Goal: Information Seeking & Learning: Learn about a topic

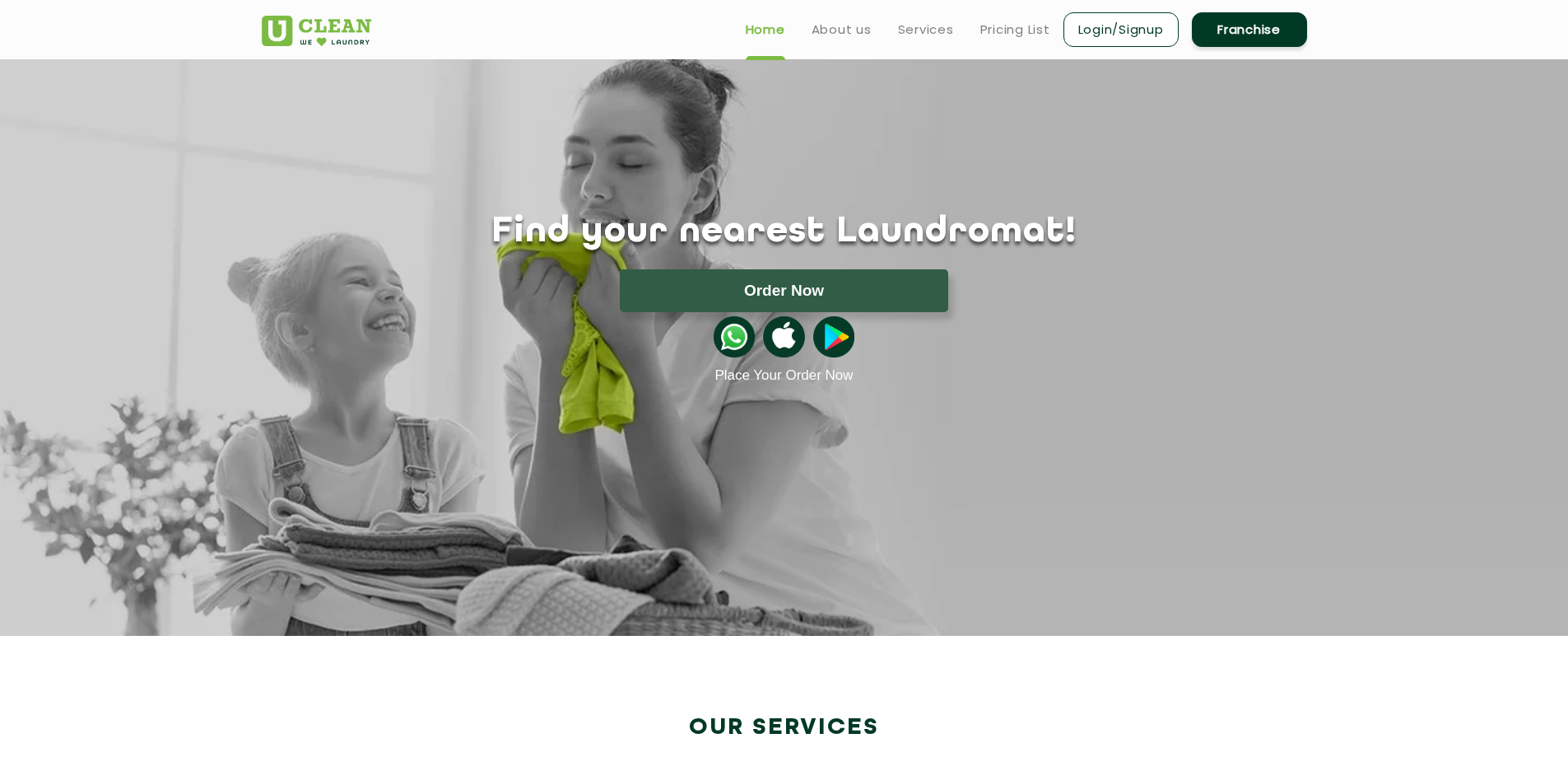
click at [1037, 17] on ul "Home About us Services Pricing List Login/Signup Franchise" at bounding box center [1019, 29] width 574 height 39
click at [1009, 20] on link "Pricing List" at bounding box center [1015, 30] width 70 height 20
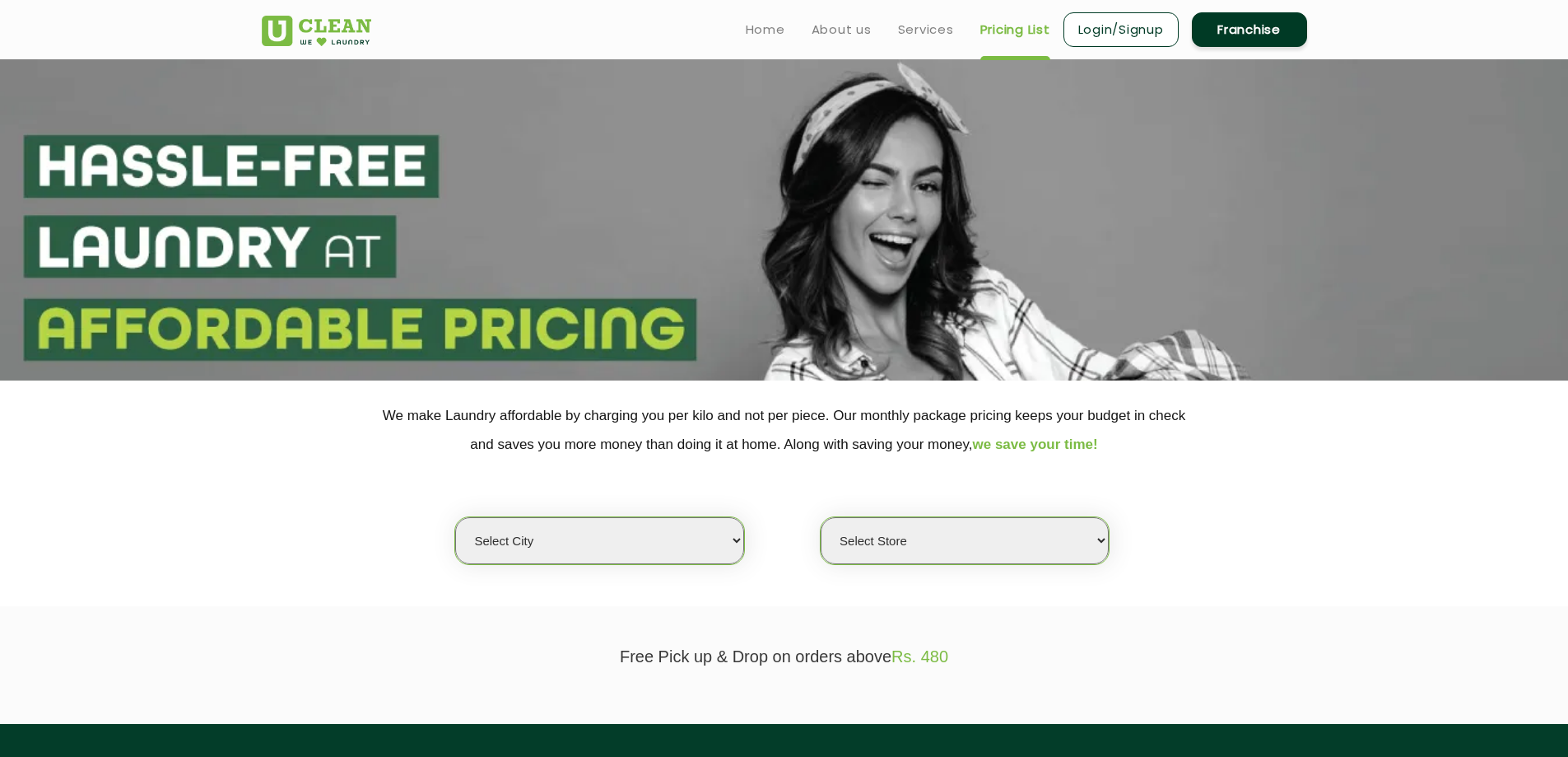
click at [646, 537] on select "Select city [GEOGRAPHIC_DATA] [GEOGRAPHIC_DATA] [GEOGRAPHIC_DATA] [GEOGRAPHIC_D…" at bounding box center [599, 541] width 288 height 47
select select "1"
click at [455, 517] on select "Select city [GEOGRAPHIC_DATA] [GEOGRAPHIC_DATA] [GEOGRAPHIC_DATA] [GEOGRAPHIC_D…" at bounding box center [599, 541] width 288 height 47
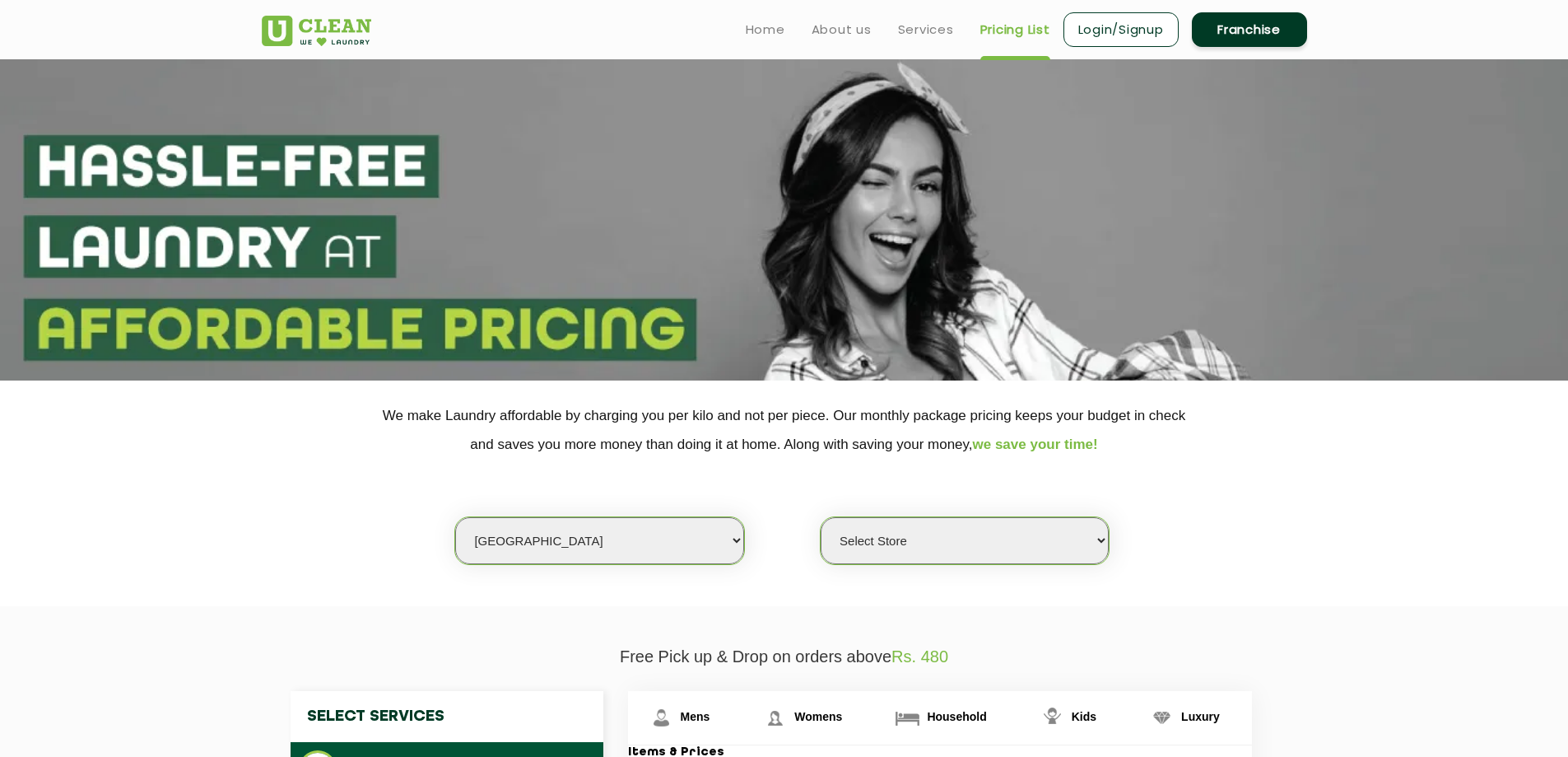
click at [929, 549] on select "Select Store [GEOGRAPHIC_DATA] [GEOGRAPHIC_DATA] 2 [GEOGRAPHIC_DATA] [PERSON_NA…" at bounding box center [965, 541] width 288 height 47
select select "407"
click at [820, 517] on select "Select Store [GEOGRAPHIC_DATA] [GEOGRAPHIC_DATA] 2 [GEOGRAPHIC_DATA] [PERSON_NA…" at bounding box center [965, 541] width 288 height 47
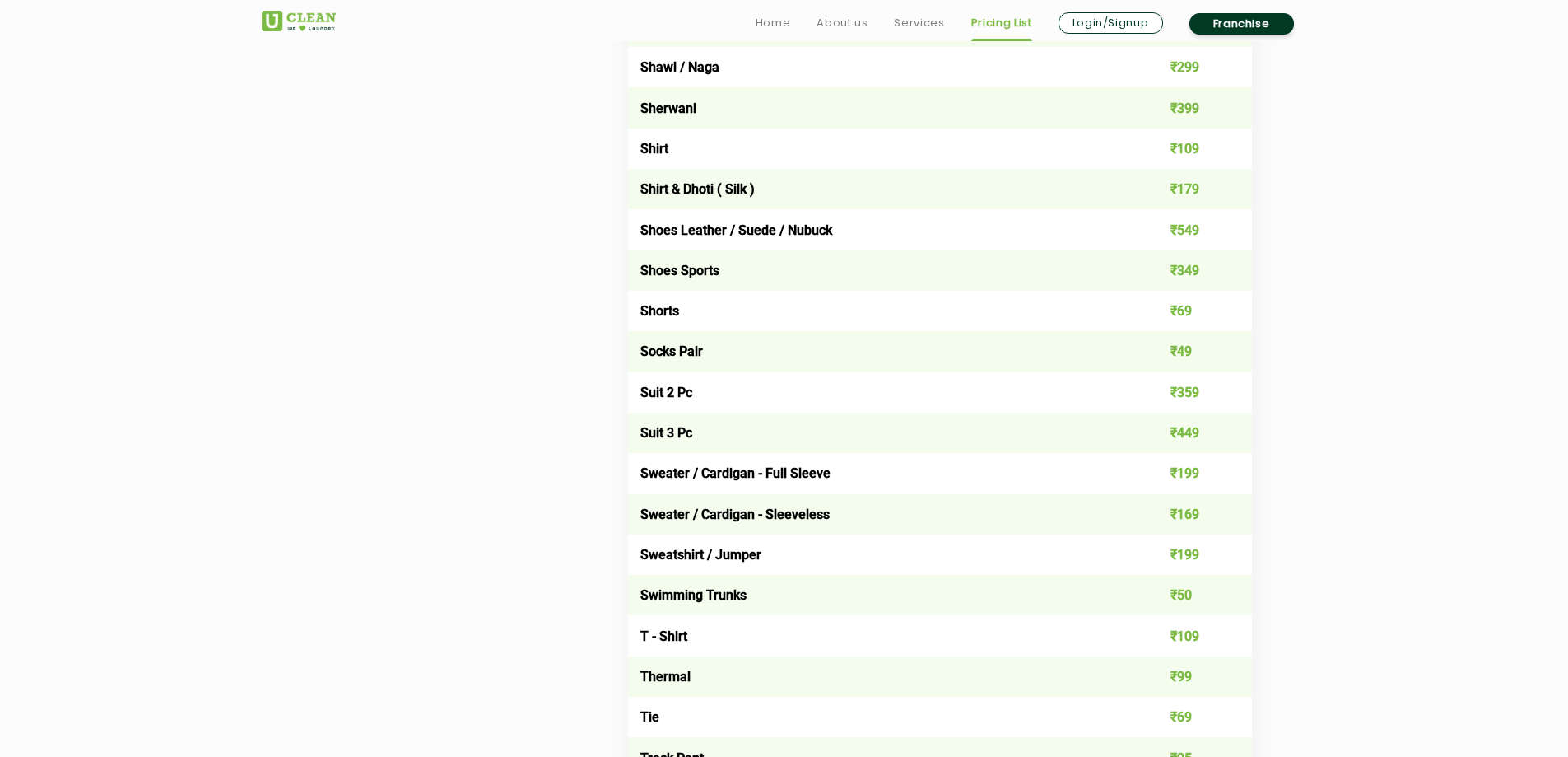
scroll to position [2388, 0]
